Goal: Task Accomplishment & Management: Use online tool/utility

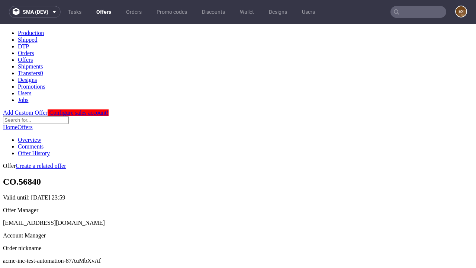
scroll to position [74, 0]
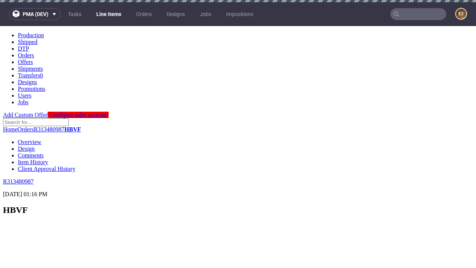
scroll to position [561, 0]
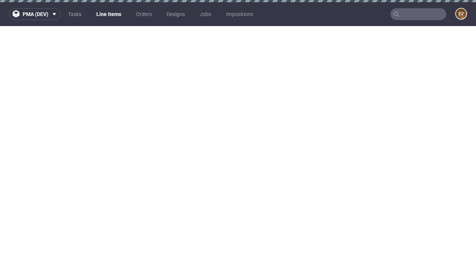
select select "accepted"
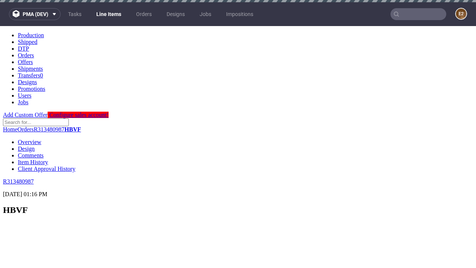
select select "received"
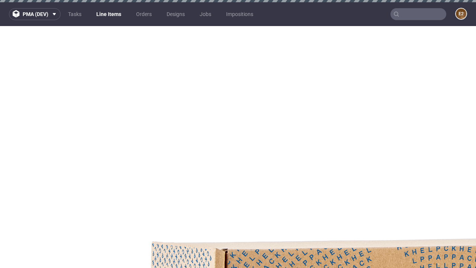
scroll to position [1267, 0]
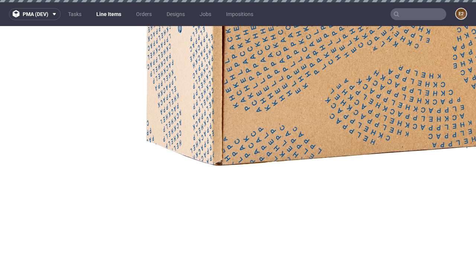
select select "accepted_dtp_issue_reprint"
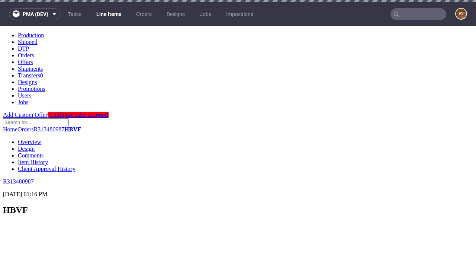
scroll to position [589, 0]
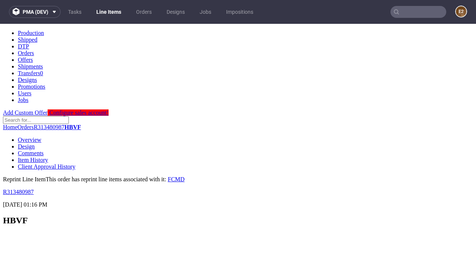
scroll to position [0, 0]
